Goal: Complete application form

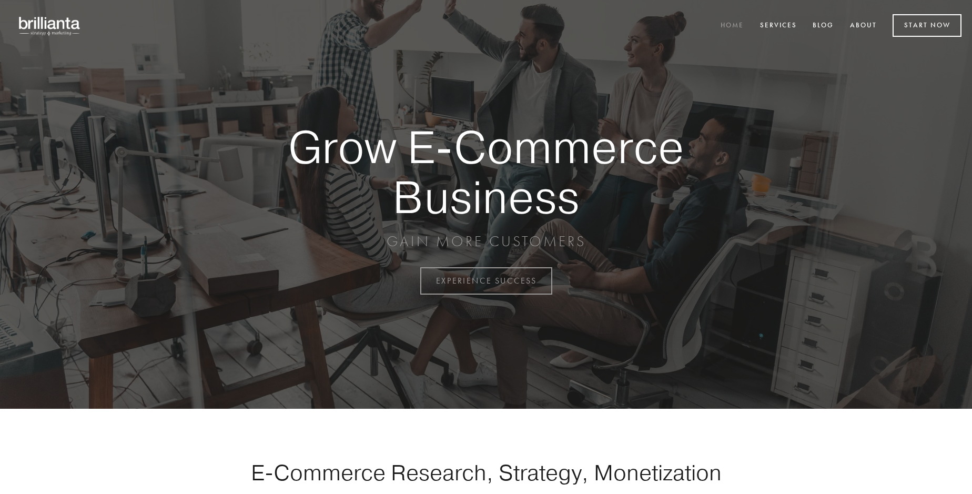
scroll to position [2757, 0]
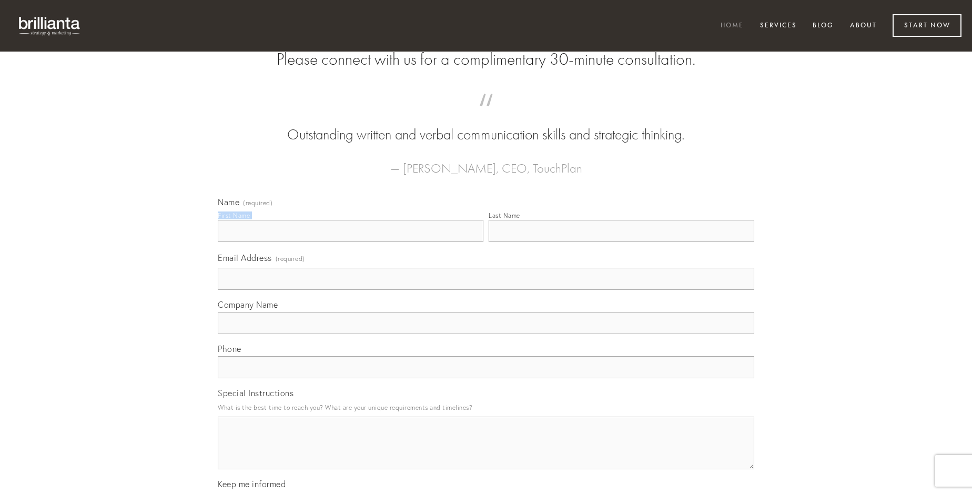
type input "[PERSON_NAME]"
click at [621, 242] on input "Last Name" at bounding box center [622, 231] width 266 height 22
type input "[PERSON_NAME]"
click at [486, 290] on input "Email Address (required)" at bounding box center [486, 279] width 536 height 22
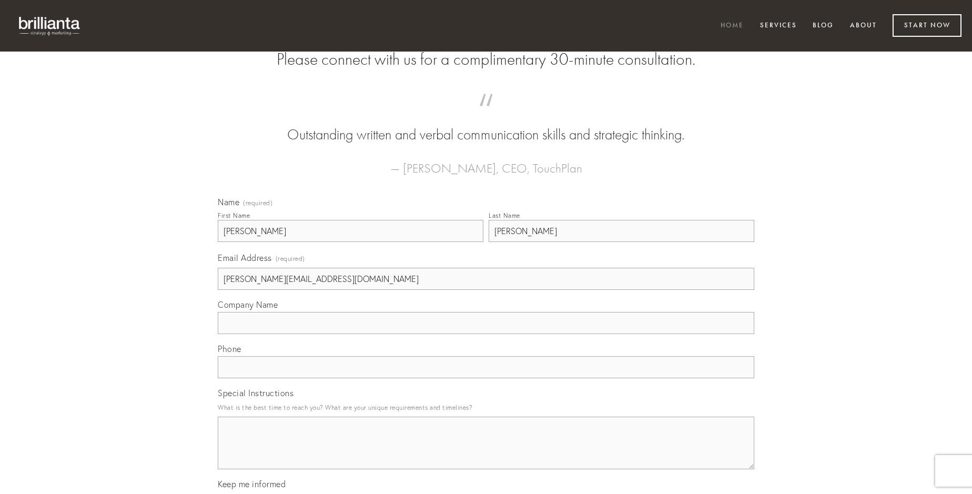
type input "[PERSON_NAME][EMAIL_ADDRESS][DOMAIN_NAME]"
click at [486, 334] on input "Company Name" at bounding box center [486, 323] width 536 height 22
type input "ancilla"
click at [486, 378] on input "text" at bounding box center [486, 367] width 536 height 22
click at [486, 452] on textarea "Special Instructions" at bounding box center [486, 443] width 536 height 53
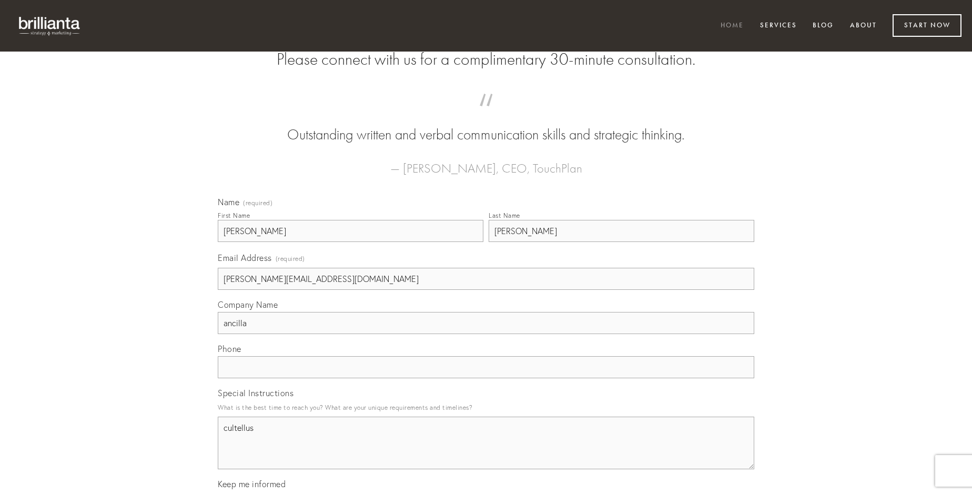
type textarea "cultellus"
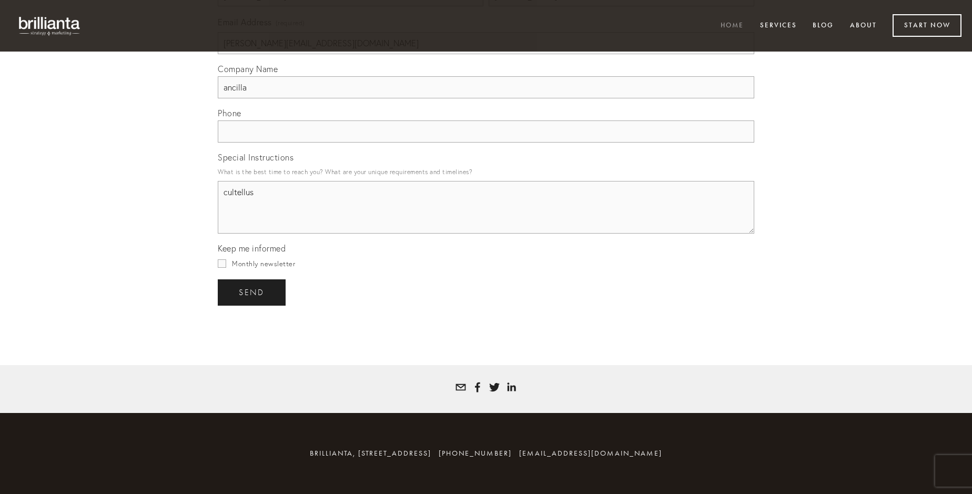
click at [252, 292] on span "send" at bounding box center [252, 292] width 26 height 9
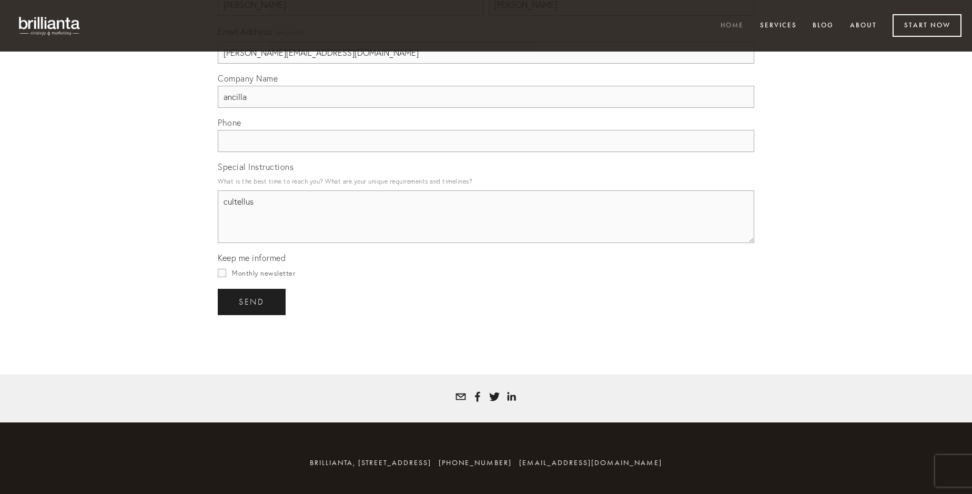
scroll to position [2726, 0]
